Goal: Transaction & Acquisition: Purchase product/service

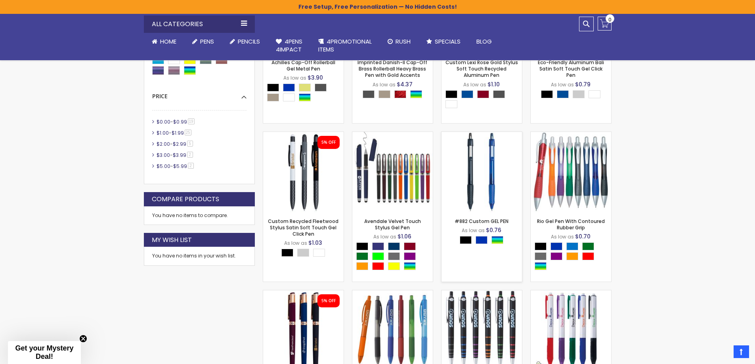
scroll to position [410, 0]
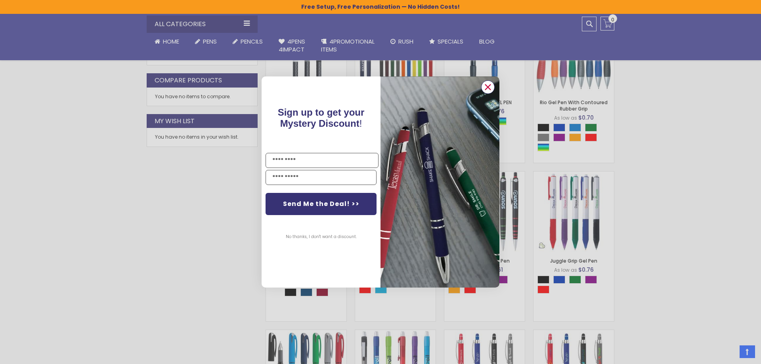
click at [487, 84] on circle "Close dialog" at bounding box center [488, 87] width 12 height 12
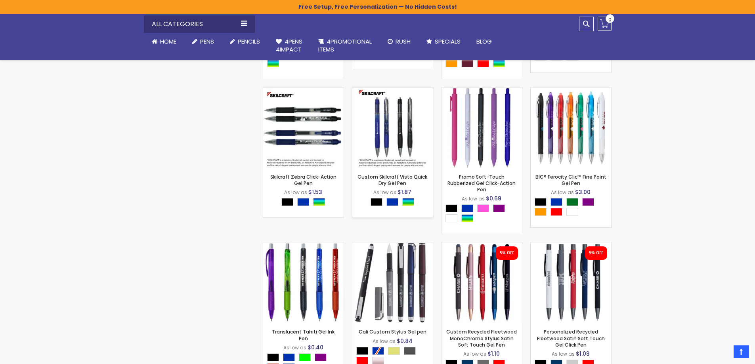
scroll to position [1798, 0]
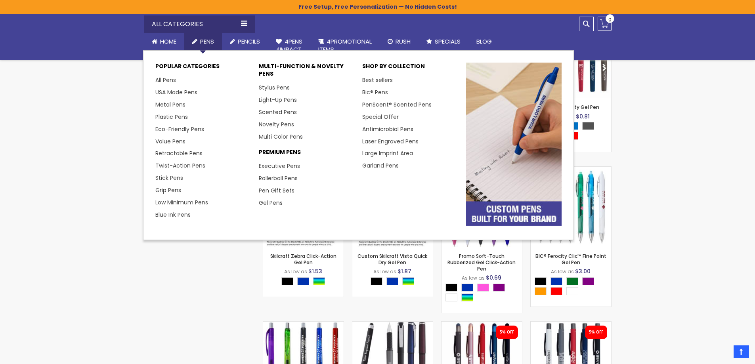
click at [206, 35] on link "Pens" at bounding box center [203, 41] width 38 height 17
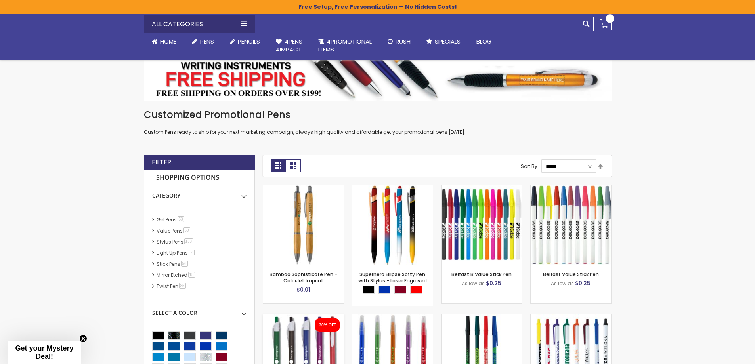
scroll to position [198, 0]
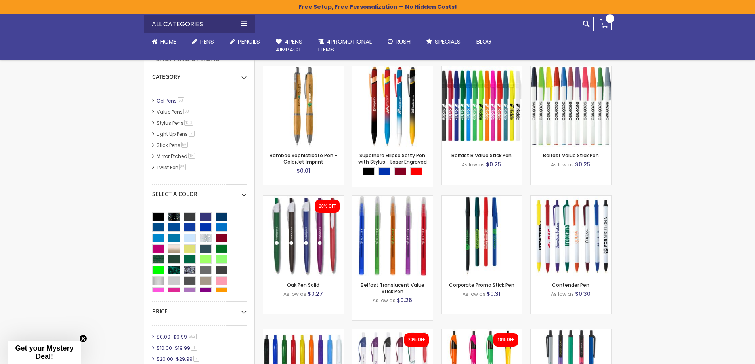
click at [174, 100] on link "Gel Pens 53 item" at bounding box center [171, 101] width 33 height 7
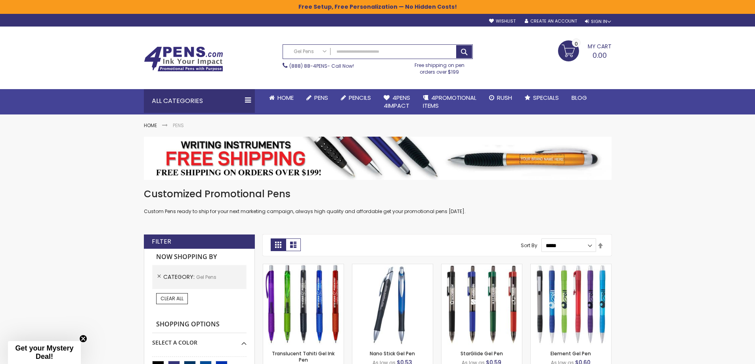
scroll to position [79, 0]
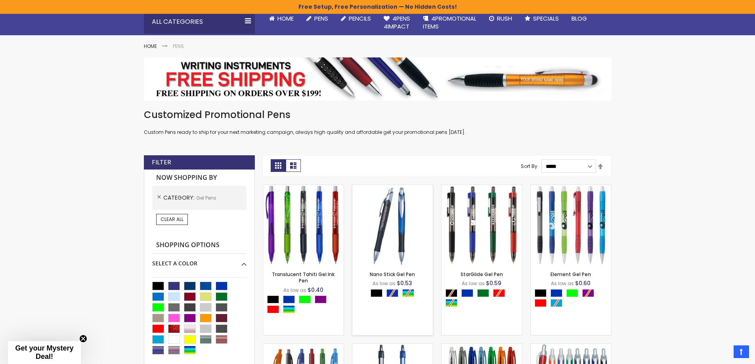
click at [381, 219] on img at bounding box center [392, 225] width 80 height 80
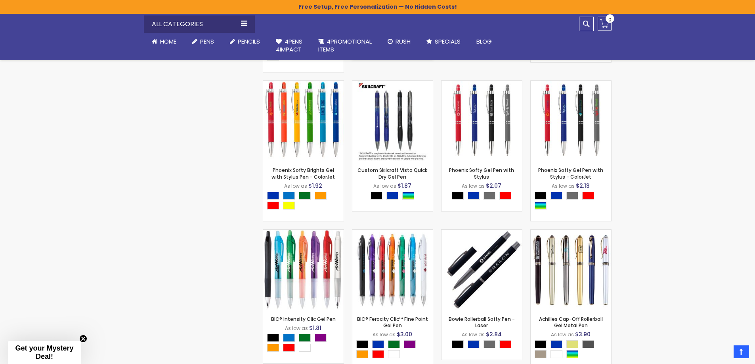
scroll to position [1705, 0]
